Goal: Book appointment/travel/reservation

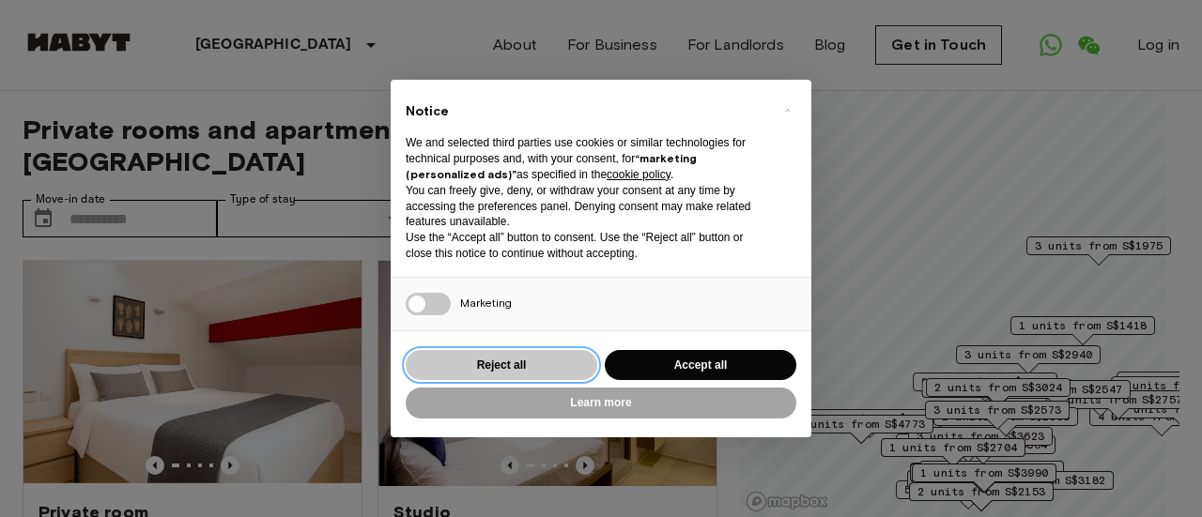
click at [507, 363] on button "Reject all" at bounding box center [502, 365] width 192 height 31
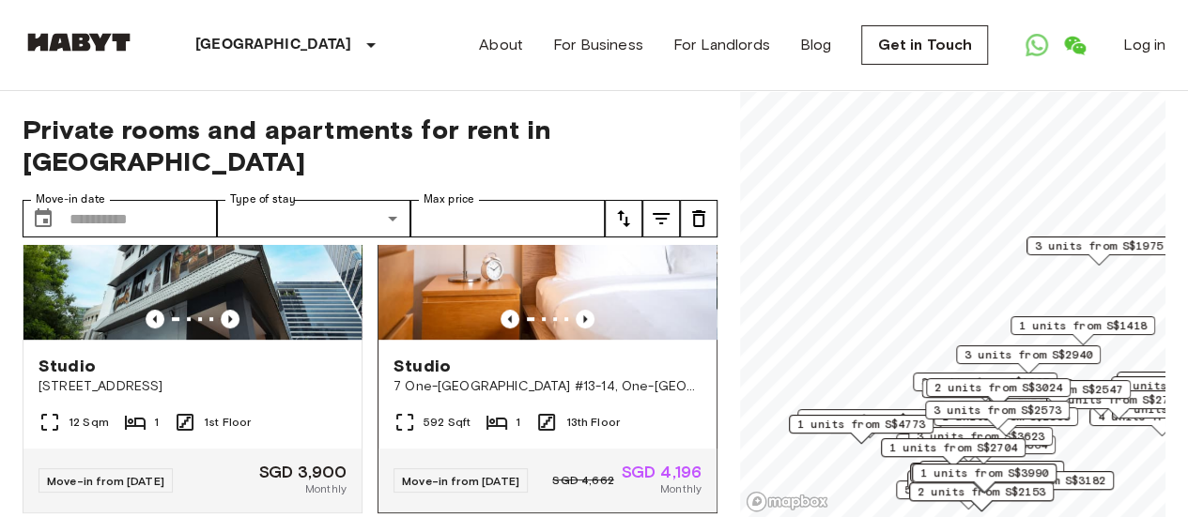
scroll to position [563, 0]
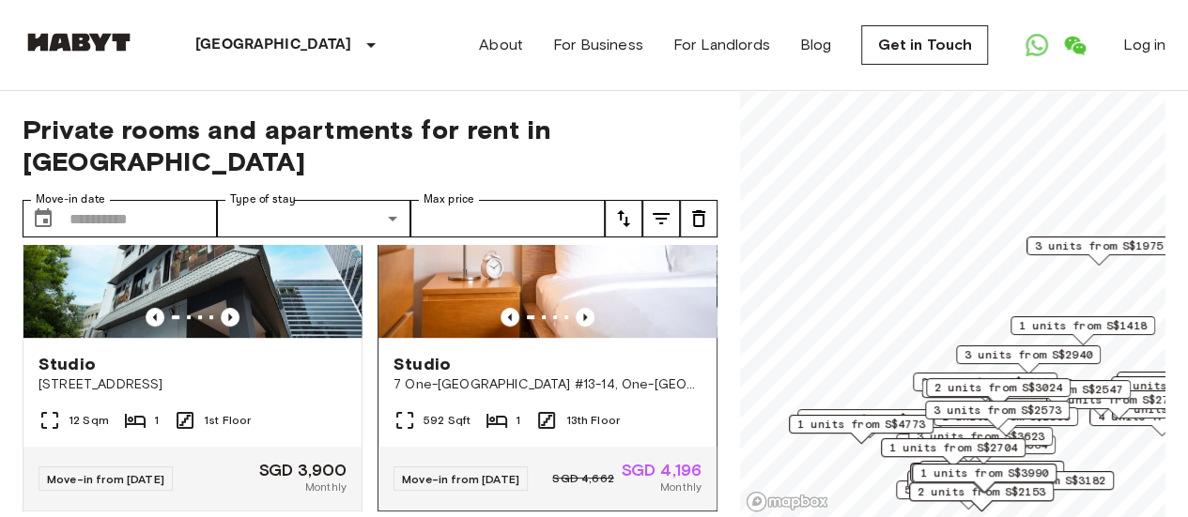
click at [417, 291] on img at bounding box center [547, 225] width 338 height 225
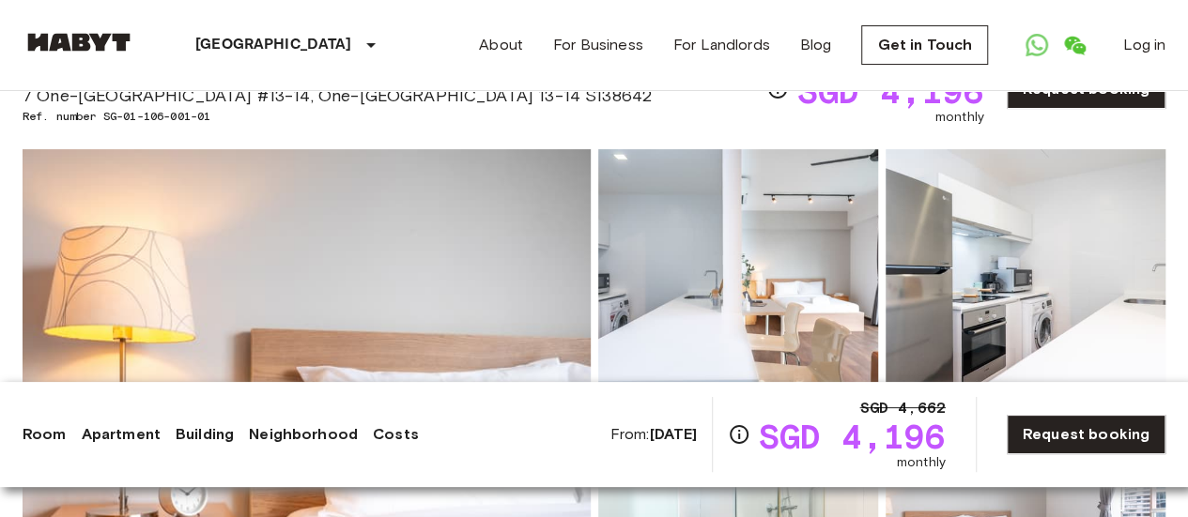
scroll to position [188, 0]
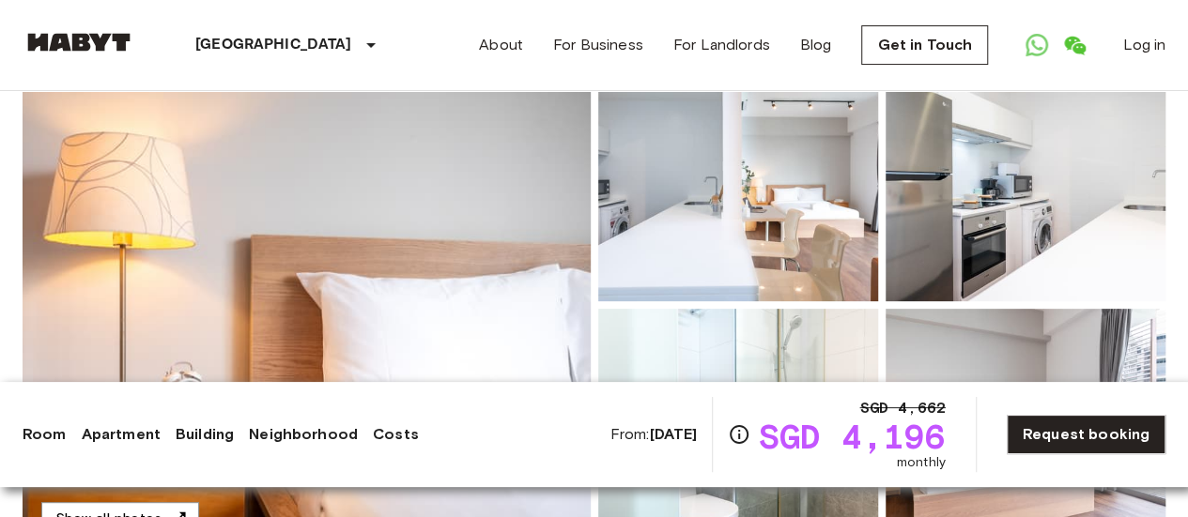
click at [649, 441] on b "[DATE]" at bounding box center [673, 434] width 48 height 18
click at [697, 439] on b "[DATE]" at bounding box center [673, 434] width 48 height 18
click at [1043, 45] on icon "Open WhatsApp" at bounding box center [1036, 45] width 23 height 23
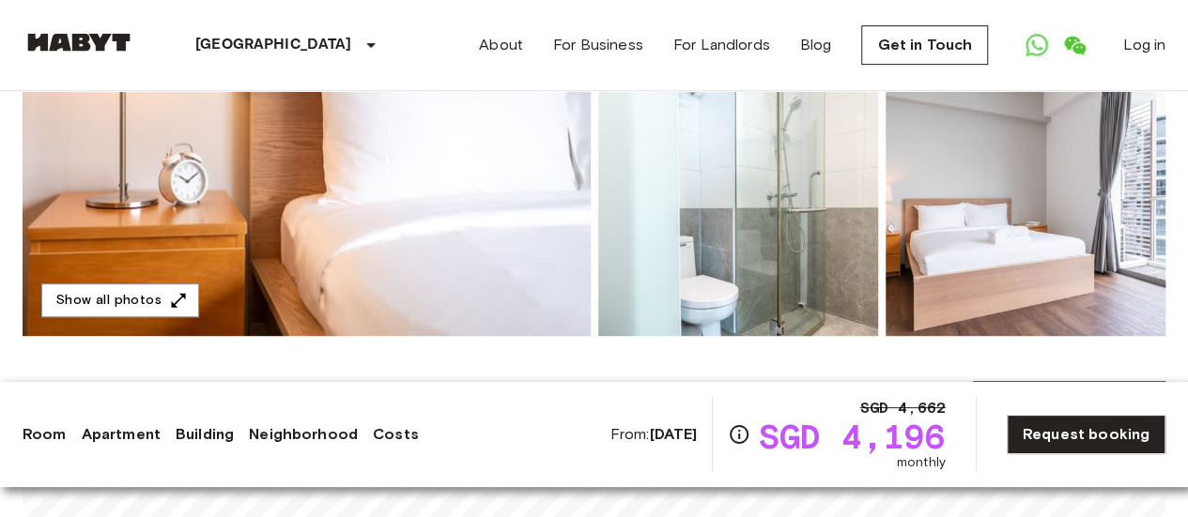
scroll to position [469, 0]
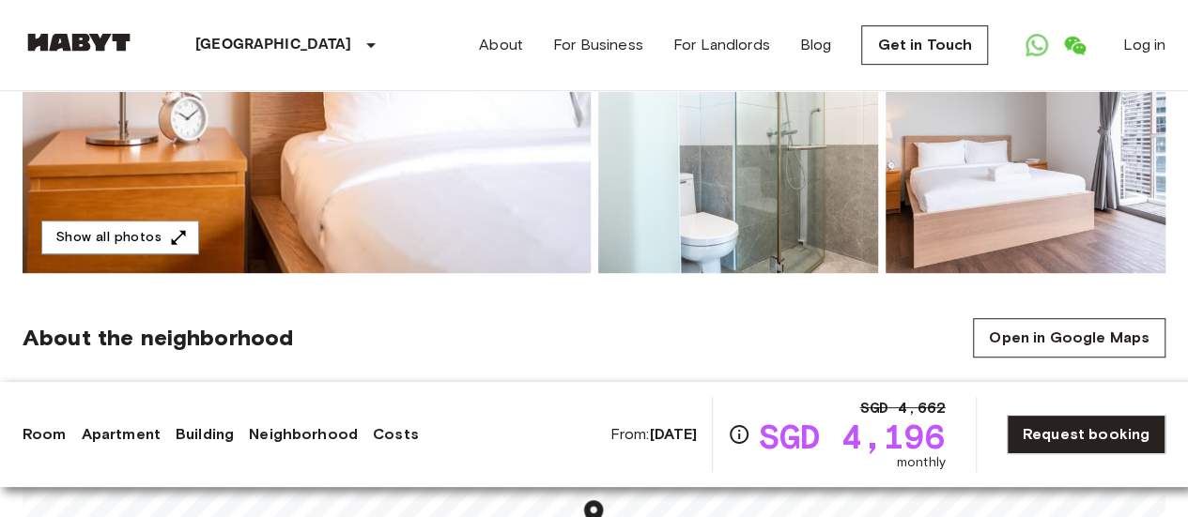
click at [649, 437] on b "[DATE]" at bounding box center [673, 434] width 48 height 18
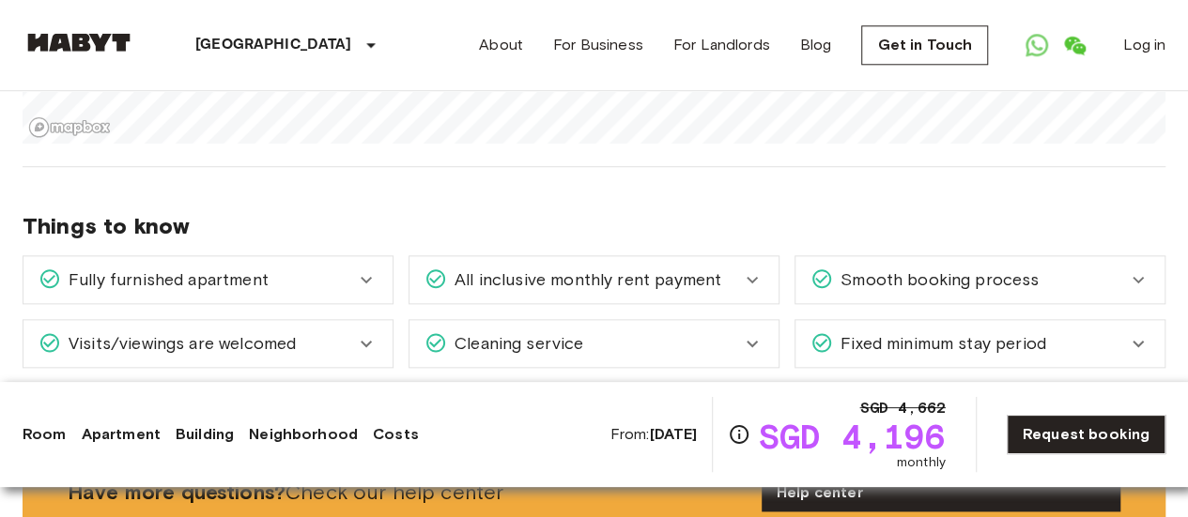
scroll to position [1033, 0]
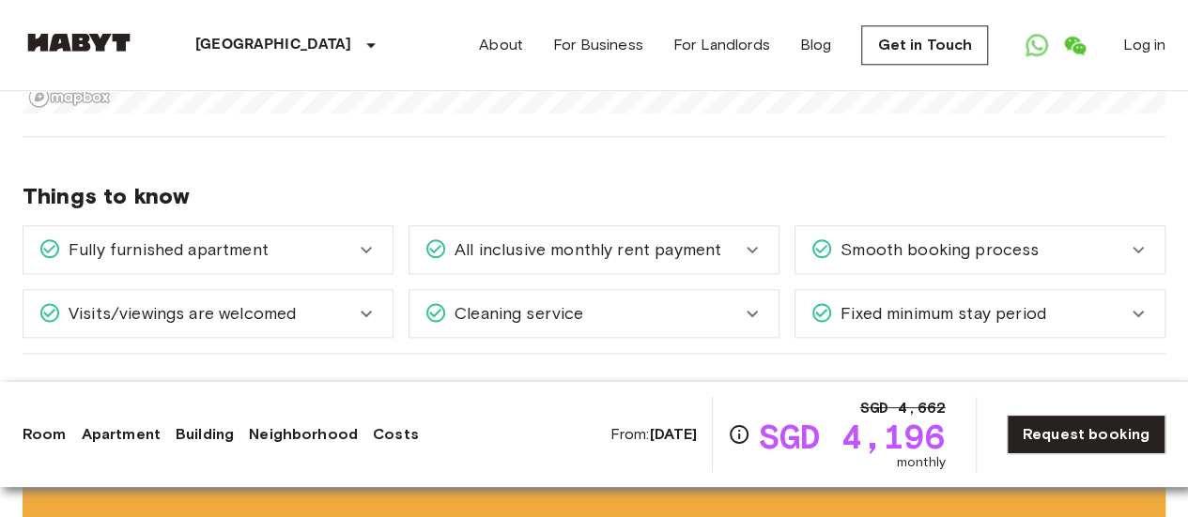
click at [652, 258] on span "All inclusive monthly rent payment" at bounding box center [584, 250] width 274 height 24
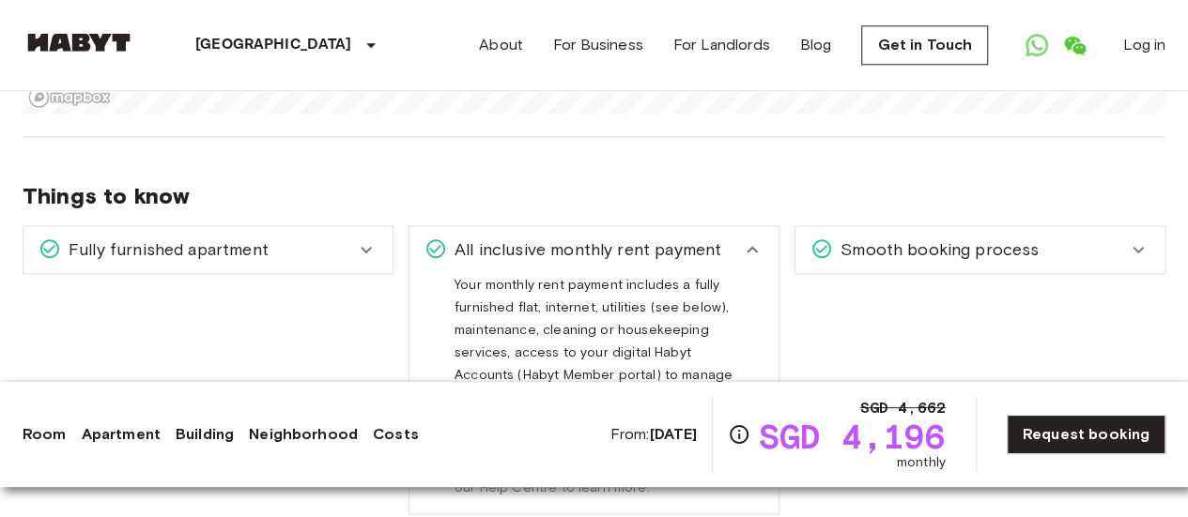
click at [652, 258] on span "All inclusive monthly rent payment" at bounding box center [584, 250] width 274 height 24
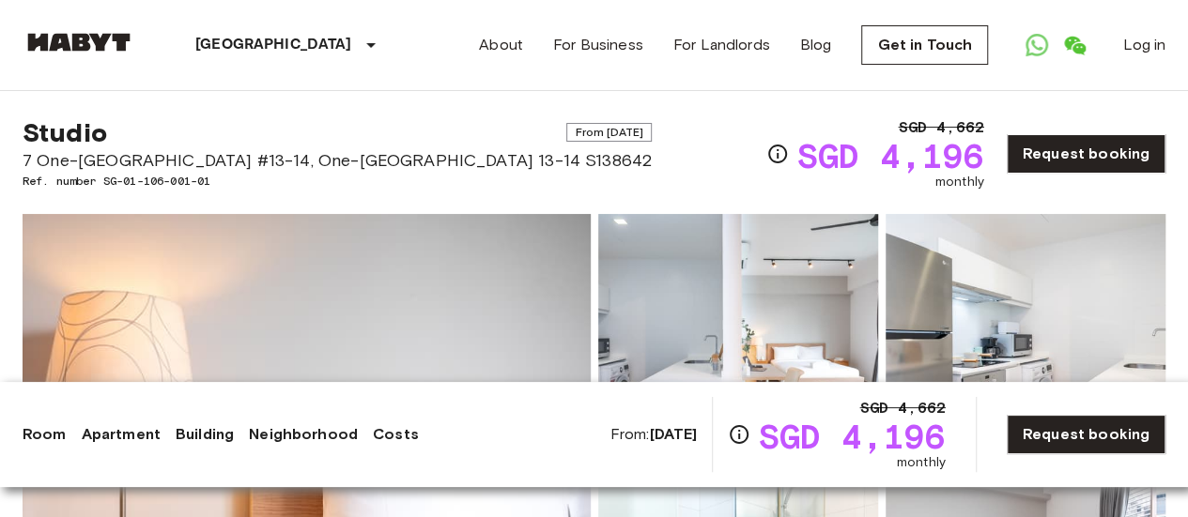
scroll to position [0, 0]
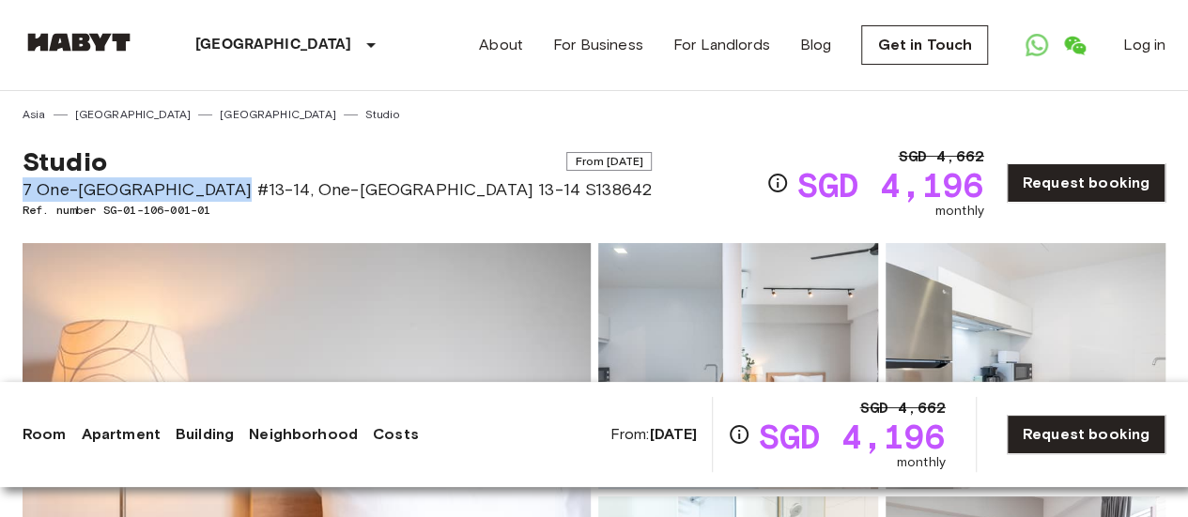
drag, startPoint x: 26, startPoint y: 192, endPoint x: 223, endPoint y: 193, distance: 197.1
click at [223, 193] on span "7 One-[GEOGRAPHIC_DATA] #13-14, One-[GEOGRAPHIC_DATA] 13-14 S138642" at bounding box center [337, 189] width 629 height 24
click at [141, 181] on span "7 One-[GEOGRAPHIC_DATA] #13-14, One-[GEOGRAPHIC_DATA] 13-14 S138642" at bounding box center [337, 189] width 629 height 24
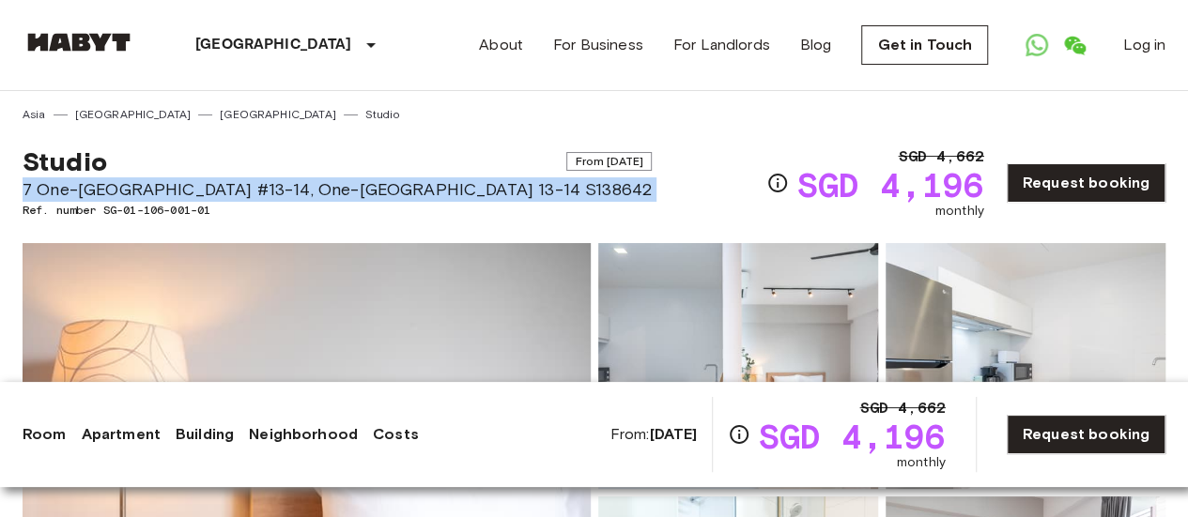
click at [141, 181] on span "7 One-[GEOGRAPHIC_DATA] #13-14, One-[GEOGRAPHIC_DATA] 13-14 S138642" at bounding box center [337, 189] width 629 height 24
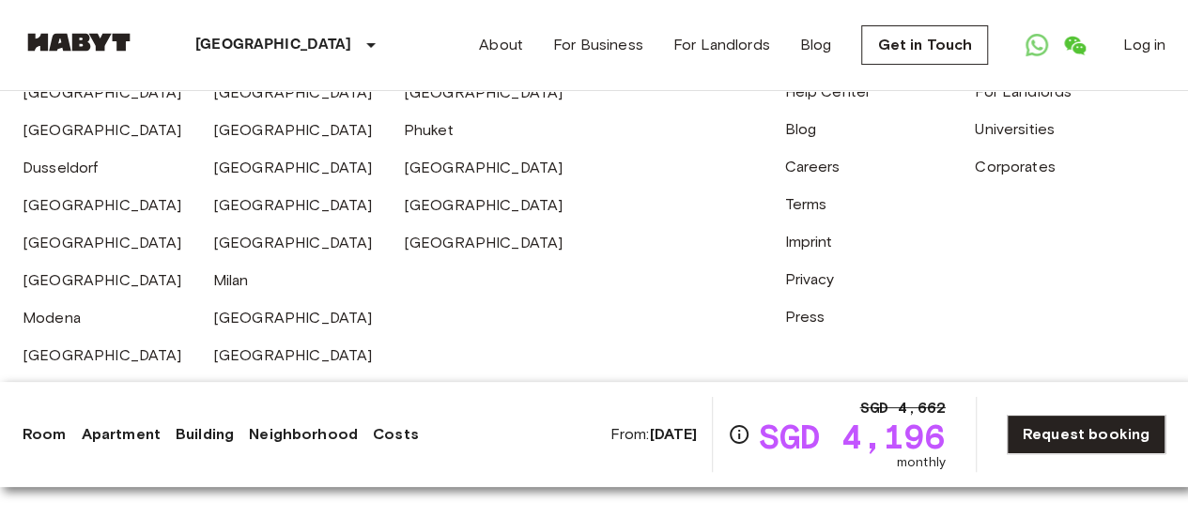
scroll to position [3896, 0]
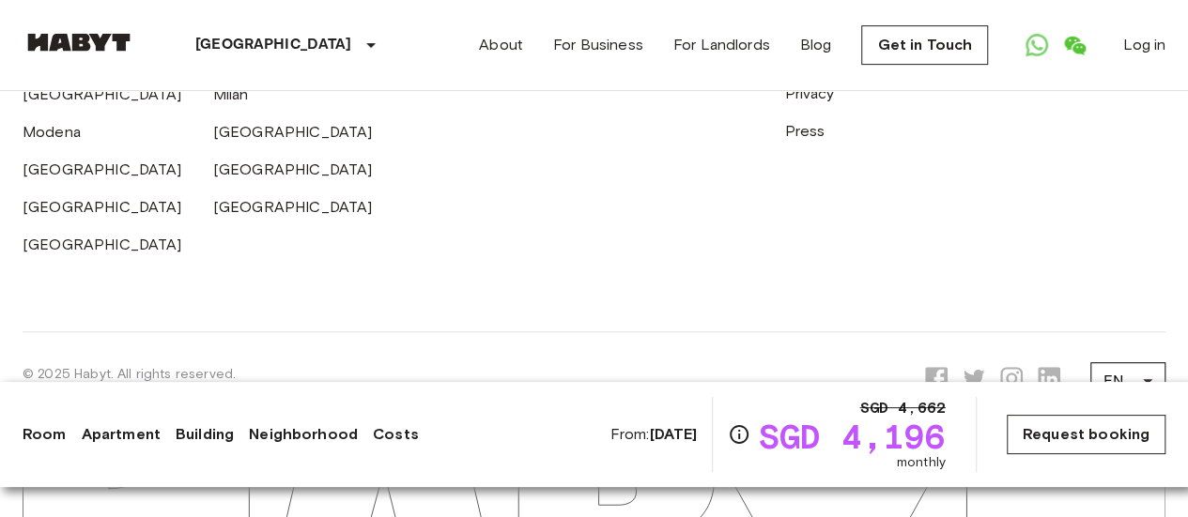
click at [1033, 423] on link "Request booking" at bounding box center [1085, 434] width 159 height 39
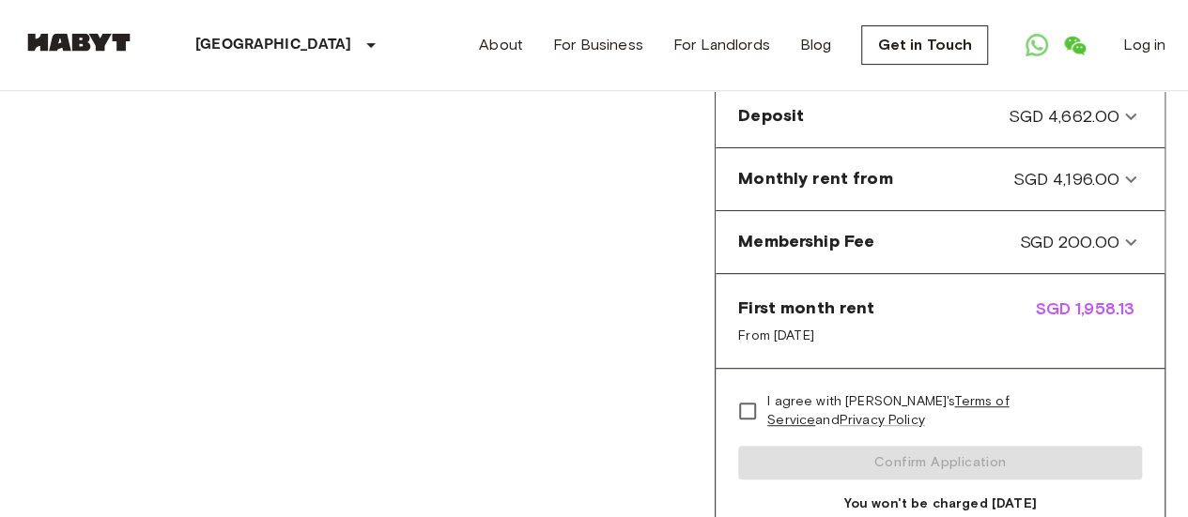
scroll to position [282, 0]
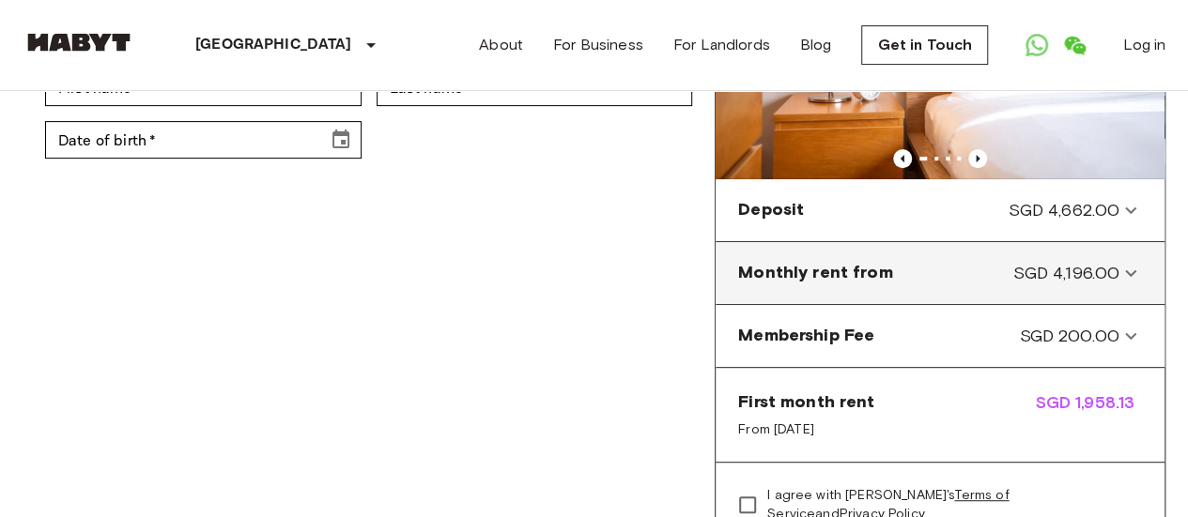
click at [1087, 266] on span "SGD 4,196.00" at bounding box center [1066, 273] width 106 height 24
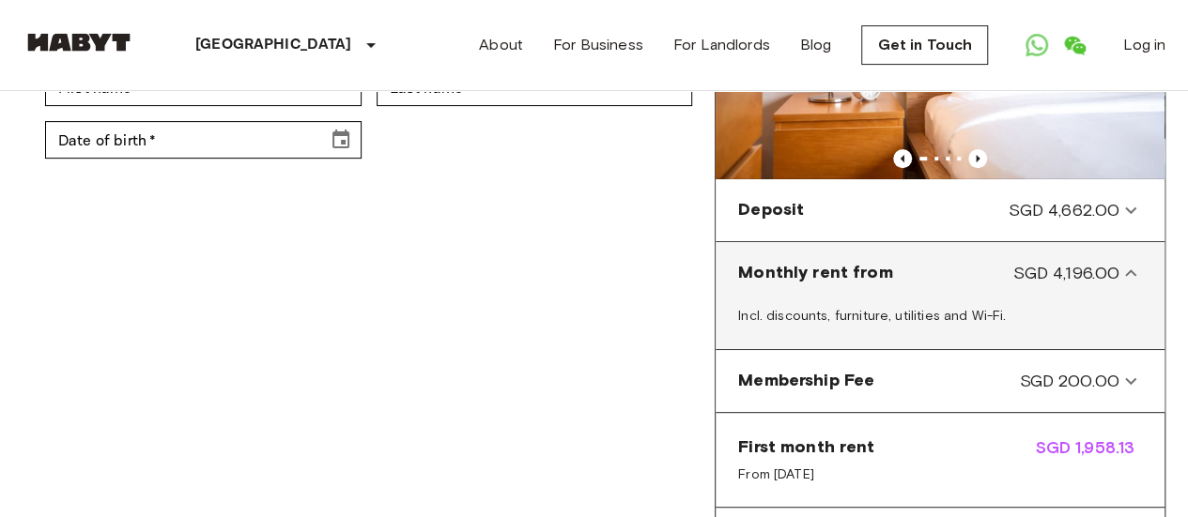
click at [1087, 266] on span "SGD 4,196.00" at bounding box center [1066, 273] width 106 height 24
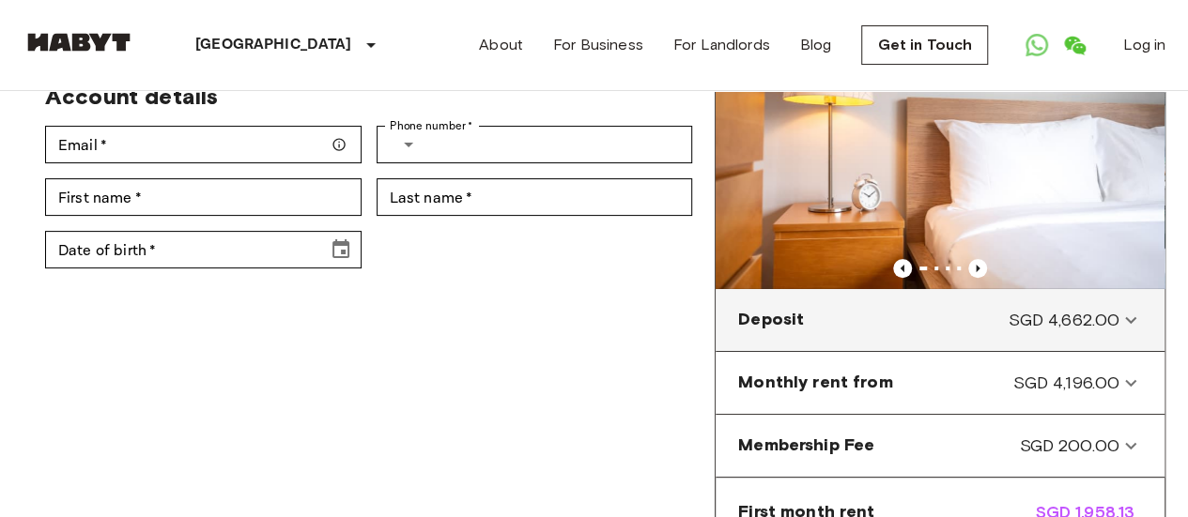
scroll to position [94, 0]
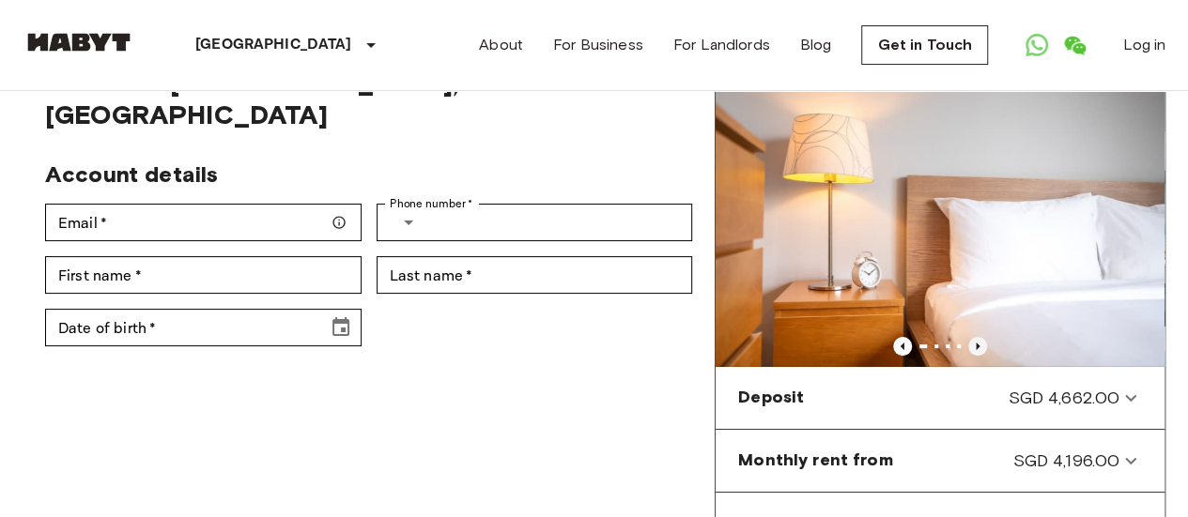
click at [972, 337] on icon "Previous image" at bounding box center [977, 346] width 19 height 19
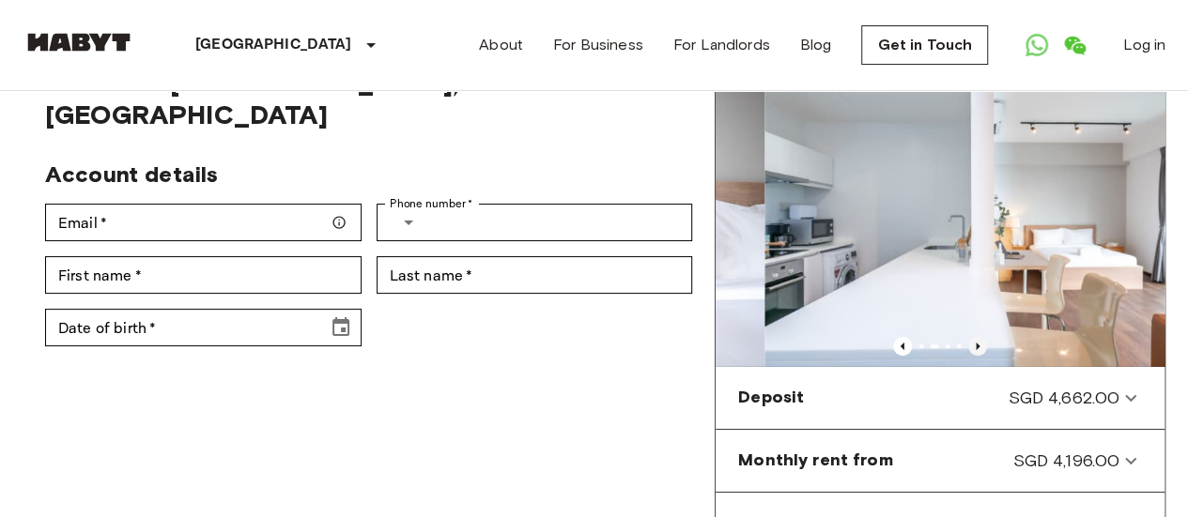
click at [973, 341] on icon "Previous image" at bounding box center [977, 346] width 19 height 19
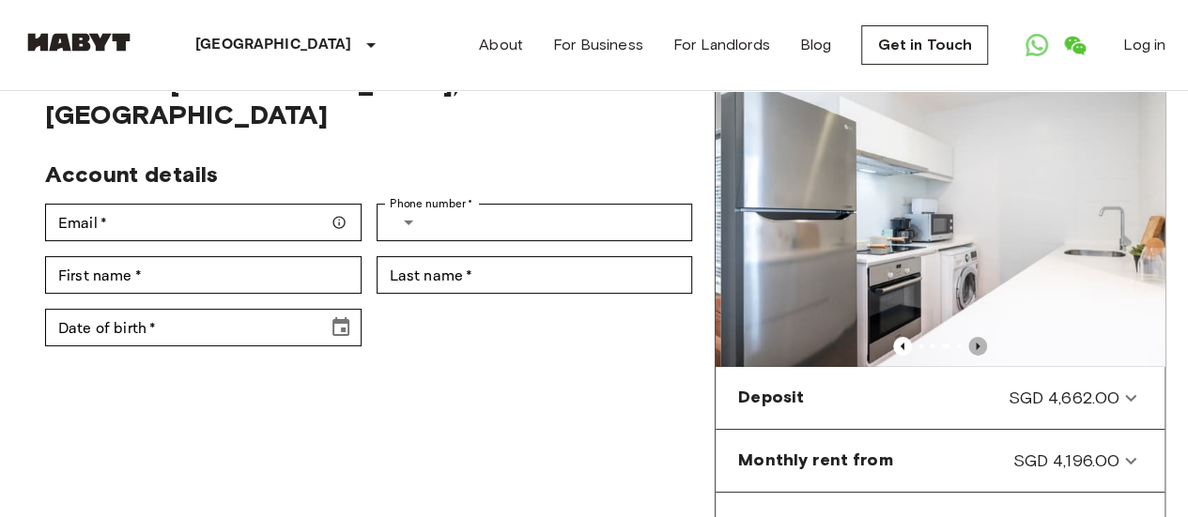
click at [973, 341] on icon "Previous image" at bounding box center [977, 346] width 19 height 19
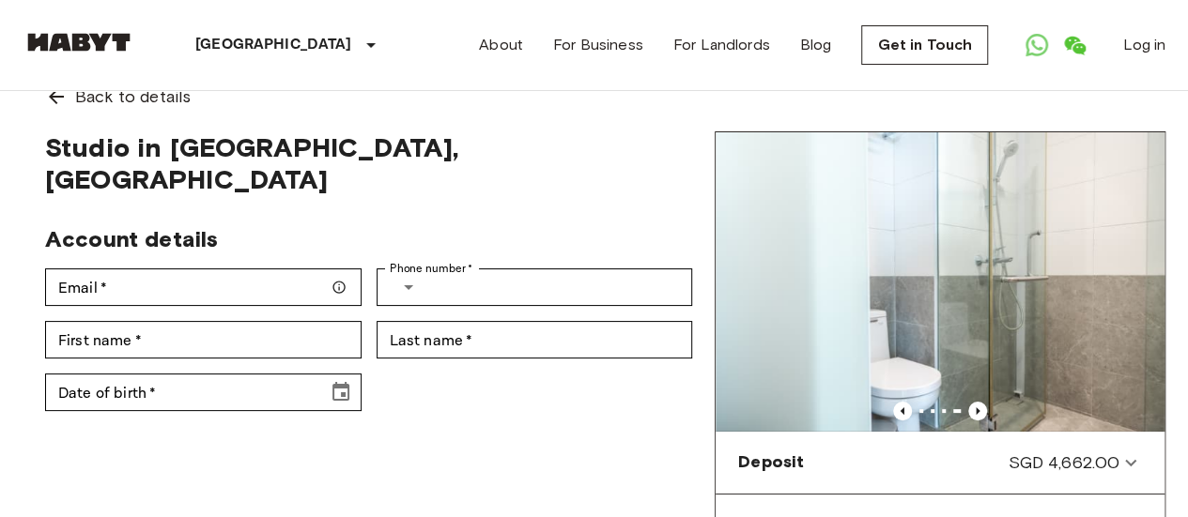
scroll to position [0, 0]
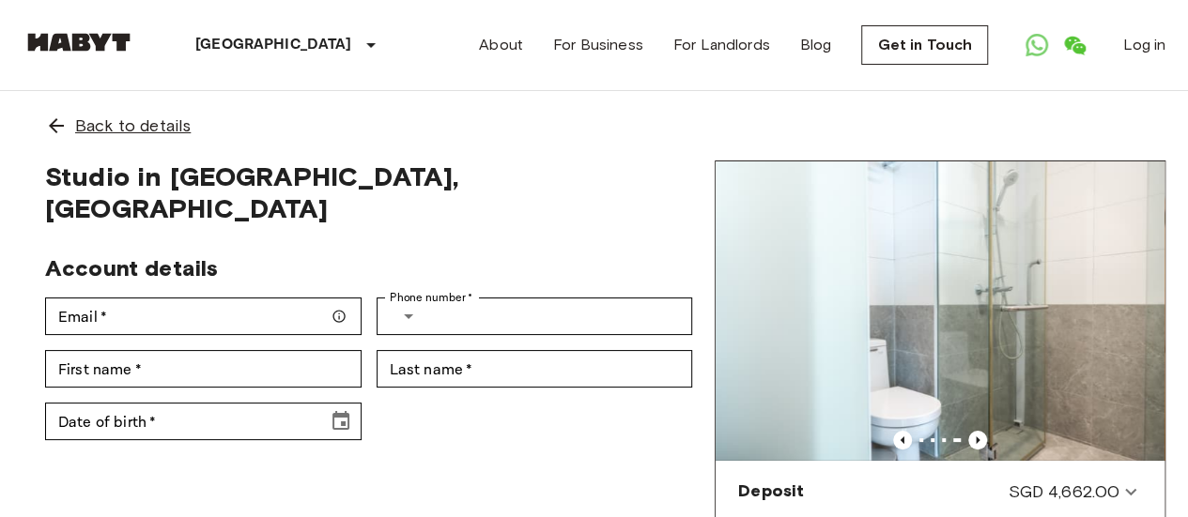
click at [78, 122] on span "Back to details" at bounding box center [132, 126] width 115 height 24
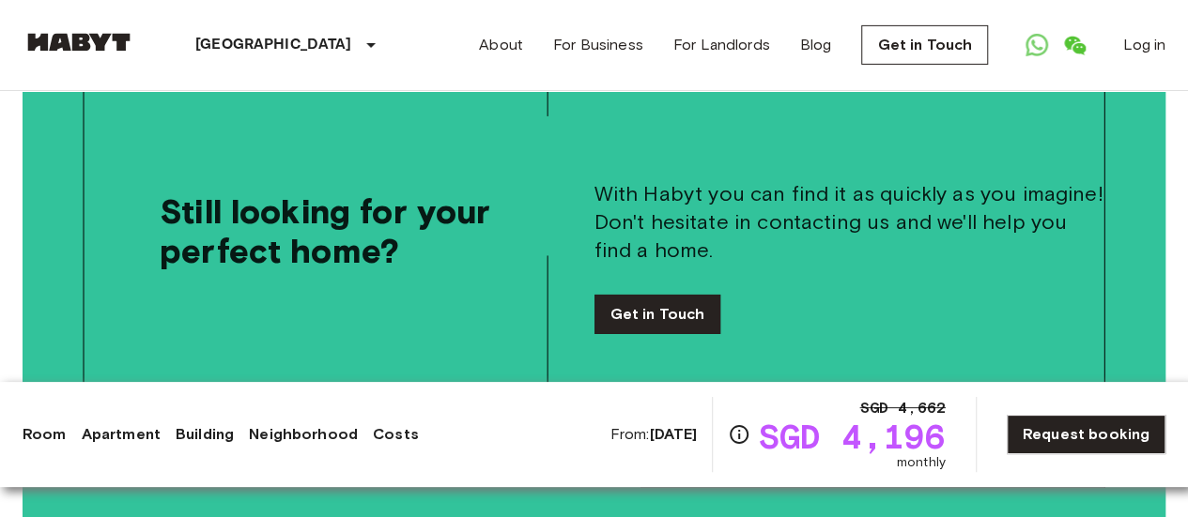
scroll to position [2993, 0]
